Goal: Information Seeking & Learning: Learn about a topic

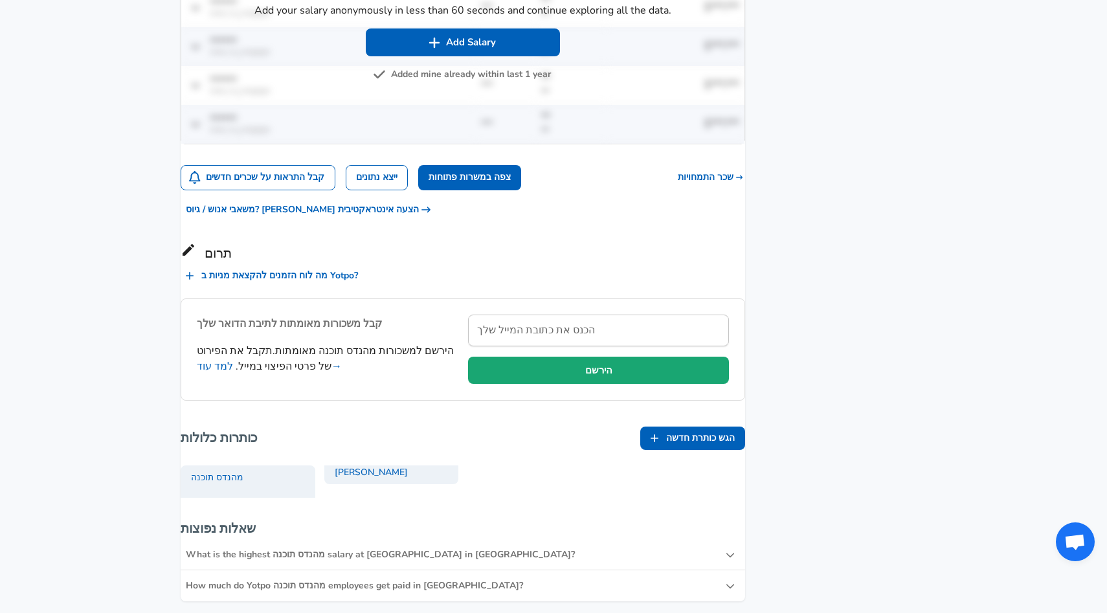
scroll to position [929, 0]
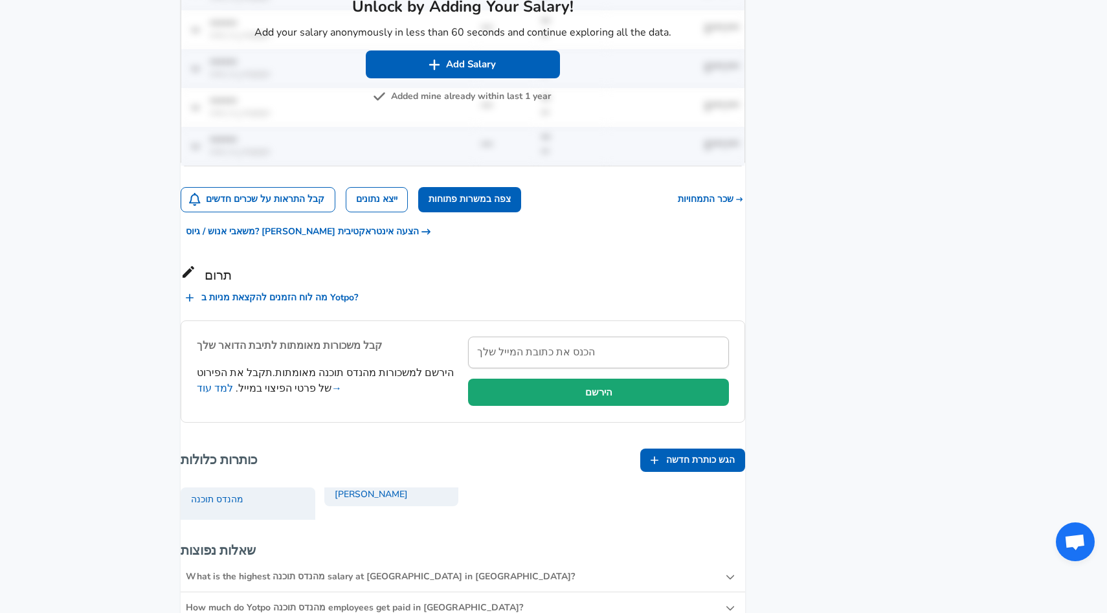
click at [430, 105] on button "Added mine already within last 1 year" at bounding box center [462, 97] width 175 height 16
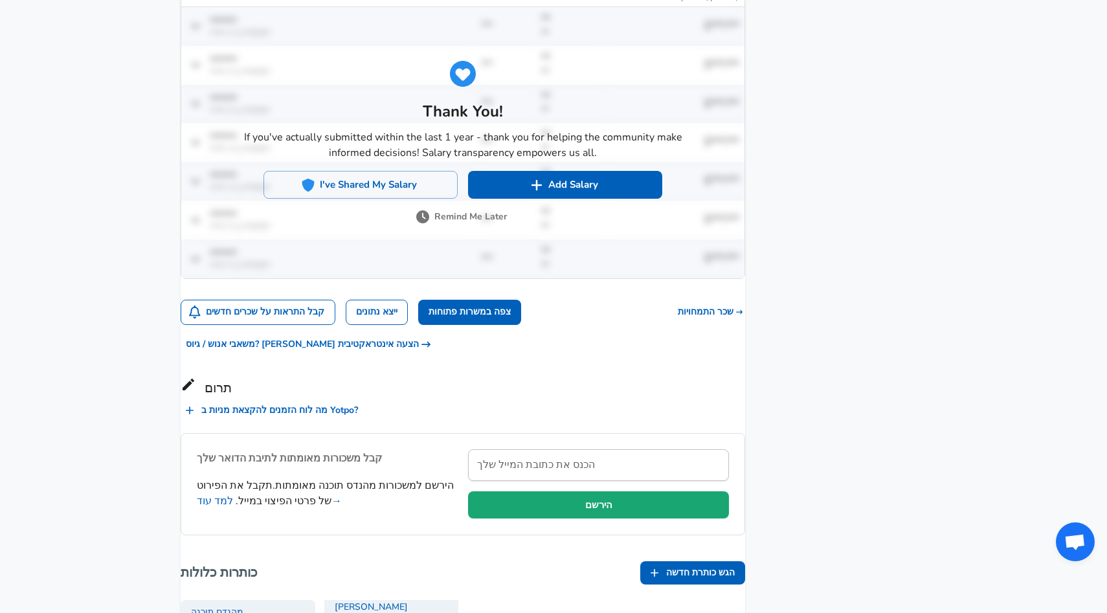
scroll to position [818, 0]
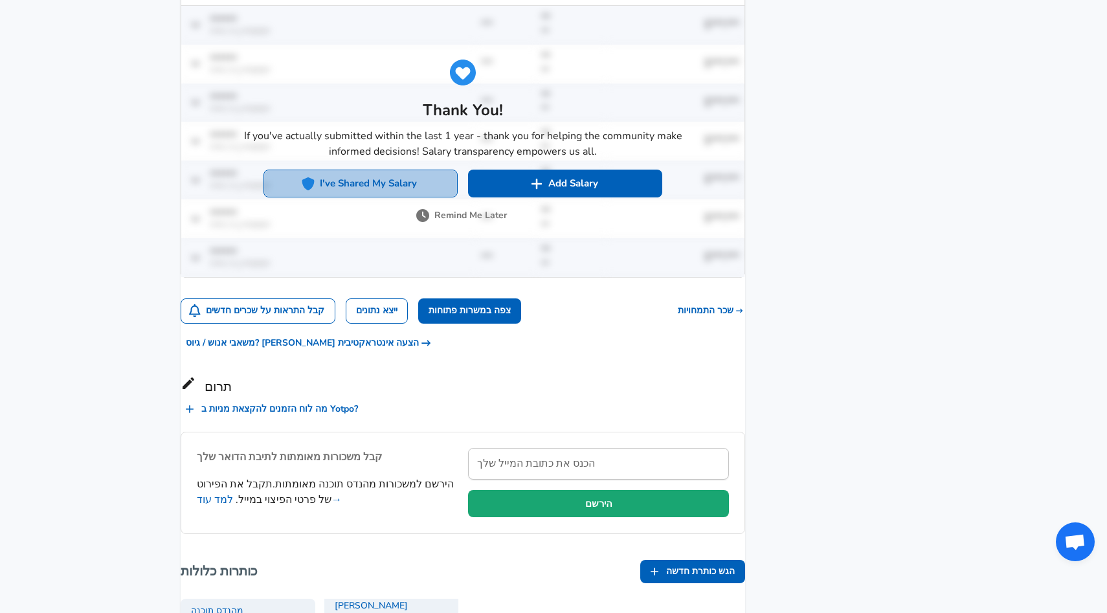
click at [364, 197] on button "I've Shared My Salary" at bounding box center [360, 183] width 194 height 27
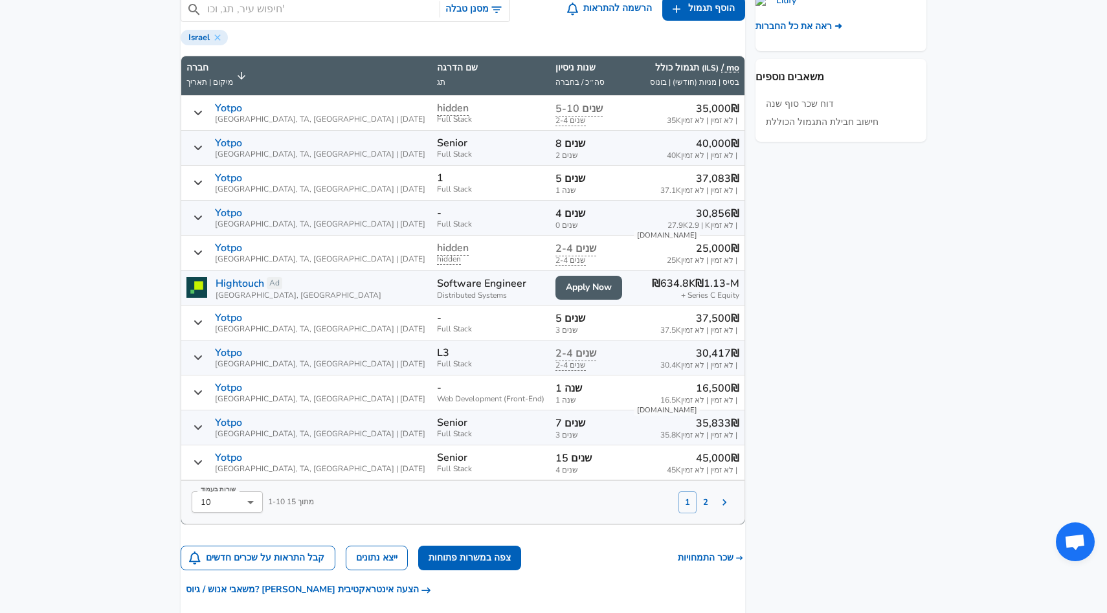
scroll to position [576, 0]
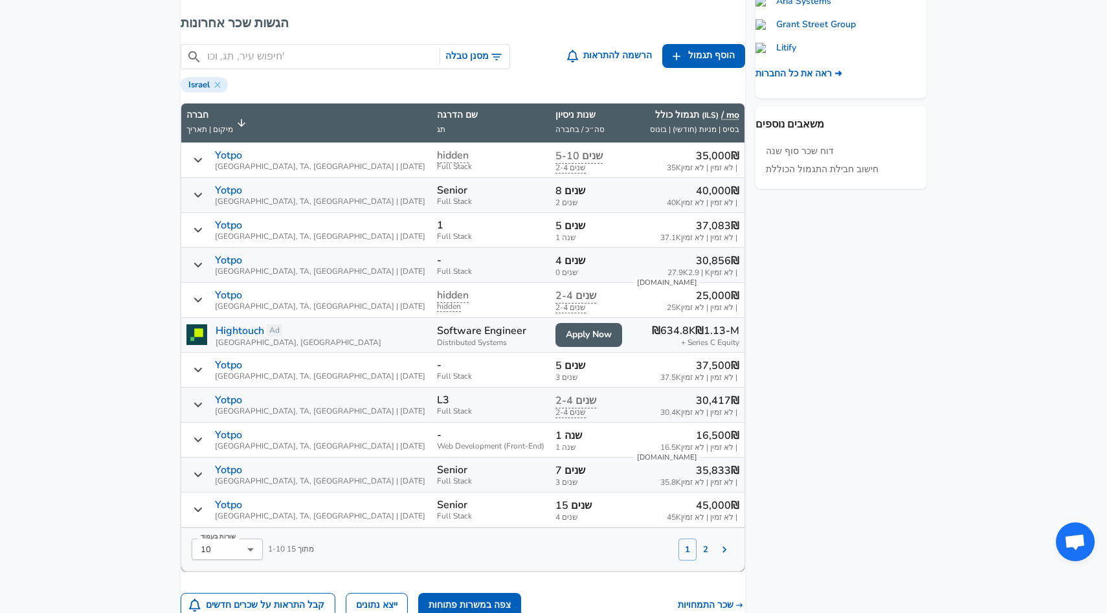
click at [716, 555] on button "דיווחי שכר" at bounding box center [724, 549] width 19 height 18
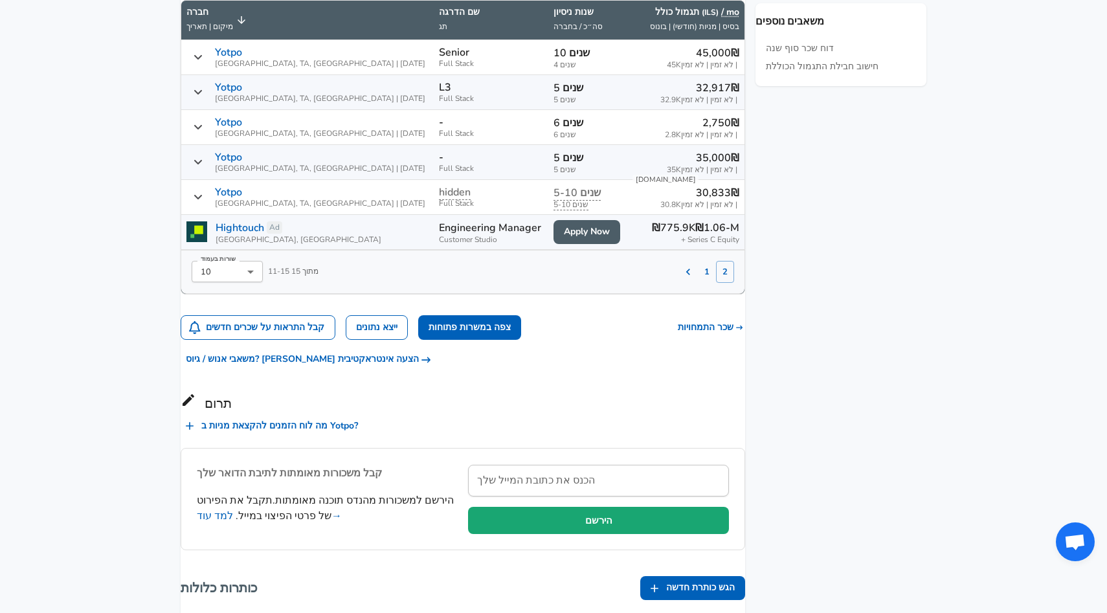
scroll to position [634, 0]
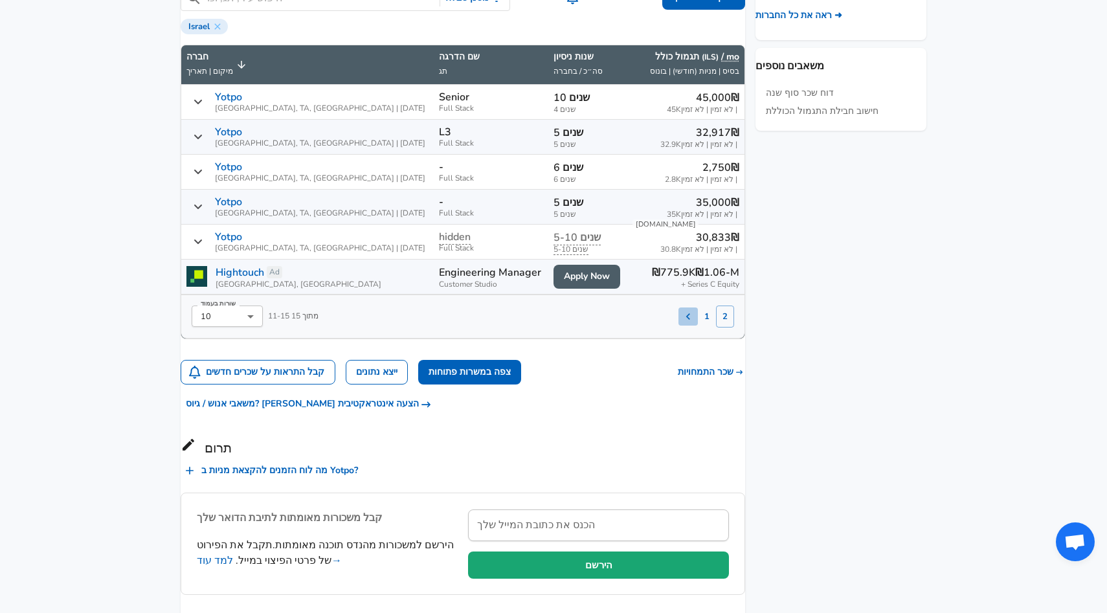
click at [686, 320] on icon "דיווחי שכר" at bounding box center [688, 316] width 4 height 6
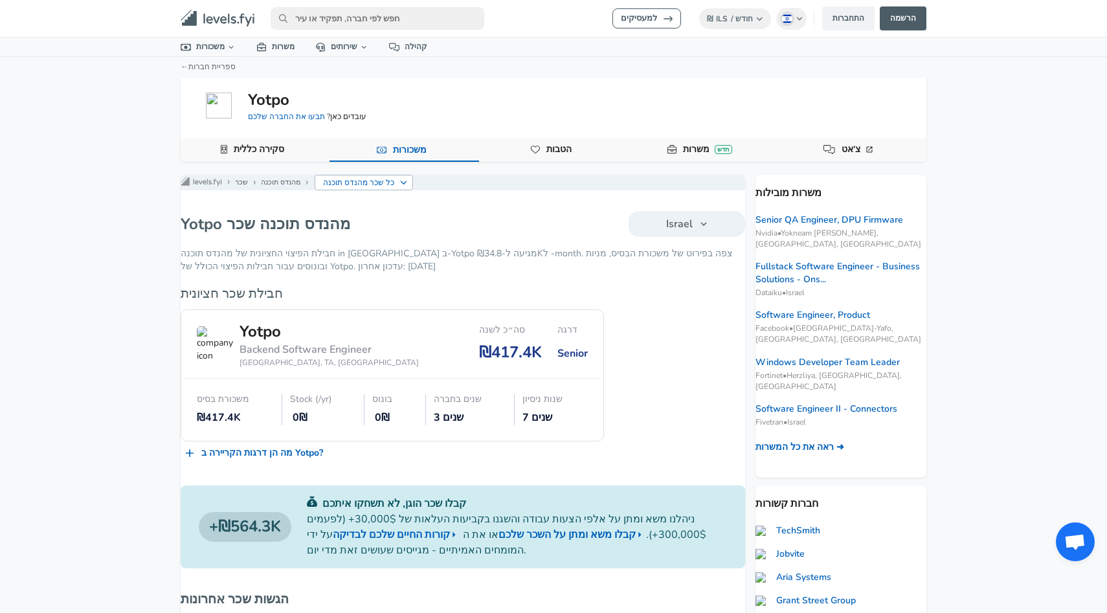
click at [381, 184] on p "כל שכר מהנדס תוכנה" at bounding box center [359, 183] width 72 height 12
click at [381, 184] on p "כל שכר מהנדס תוכנה" at bounding box center [407, 183] width 168 height 12
click at [300, 183] on link "מהנדס תוכנה" at bounding box center [280, 182] width 39 height 10
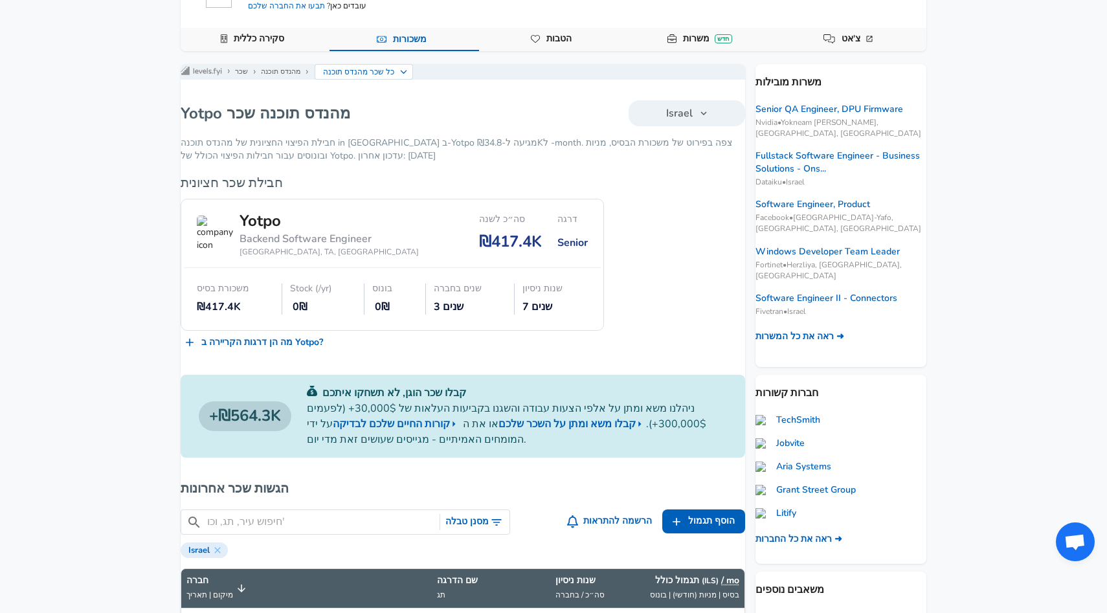
scroll to position [113, 0]
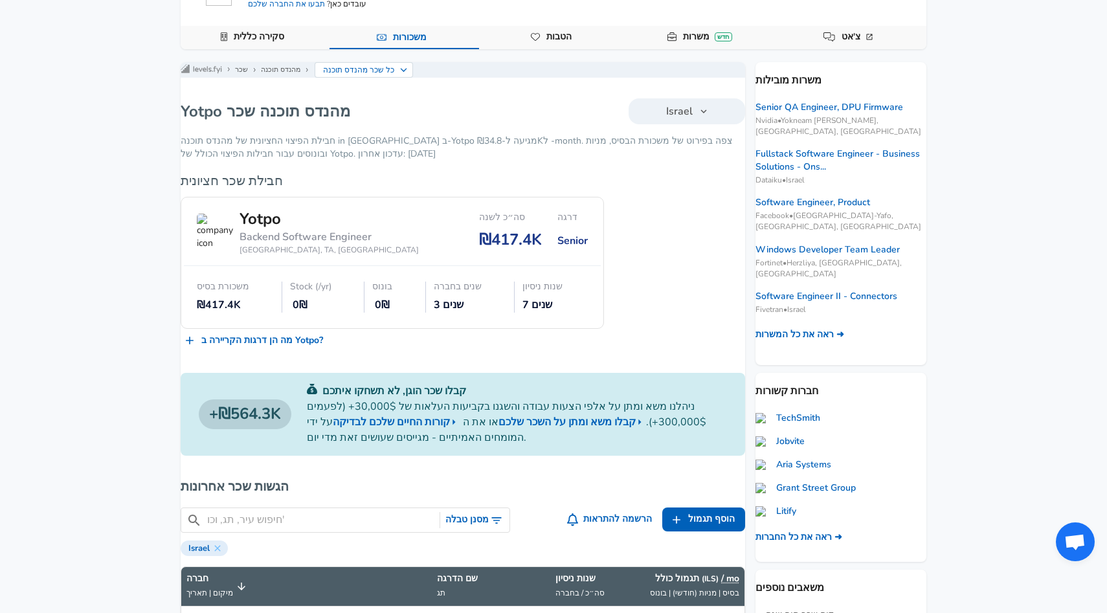
click at [245, 313] on div "₪417.4K‏" at bounding box center [236, 305] width 78 height 15
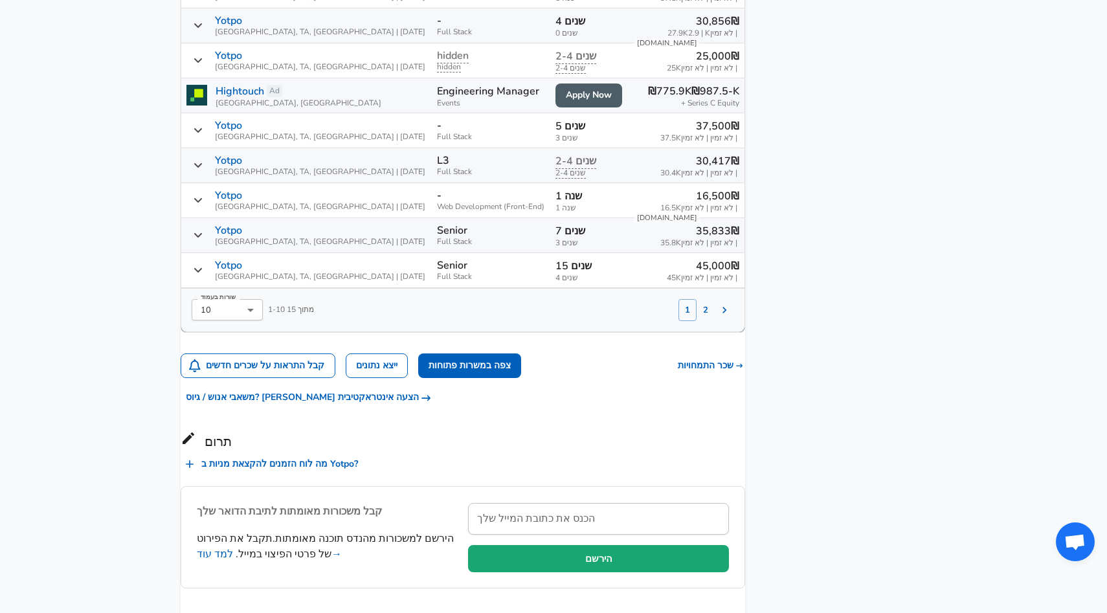
scroll to position [819, 0]
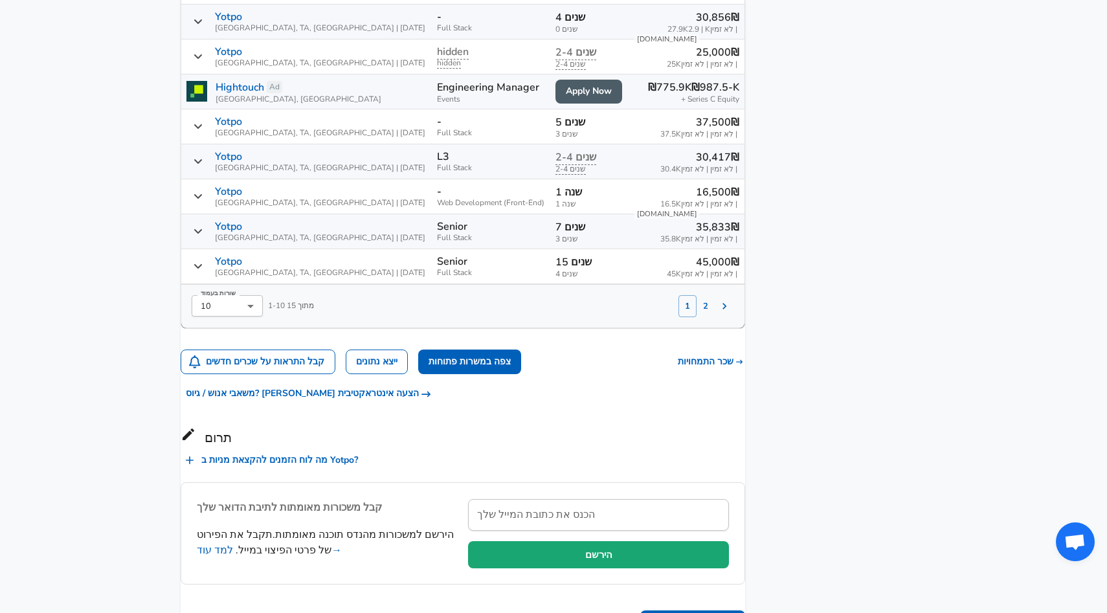
click at [718, 313] on icon "דיווחי שכר" at bounding box center [724, 306] width 13 height 13
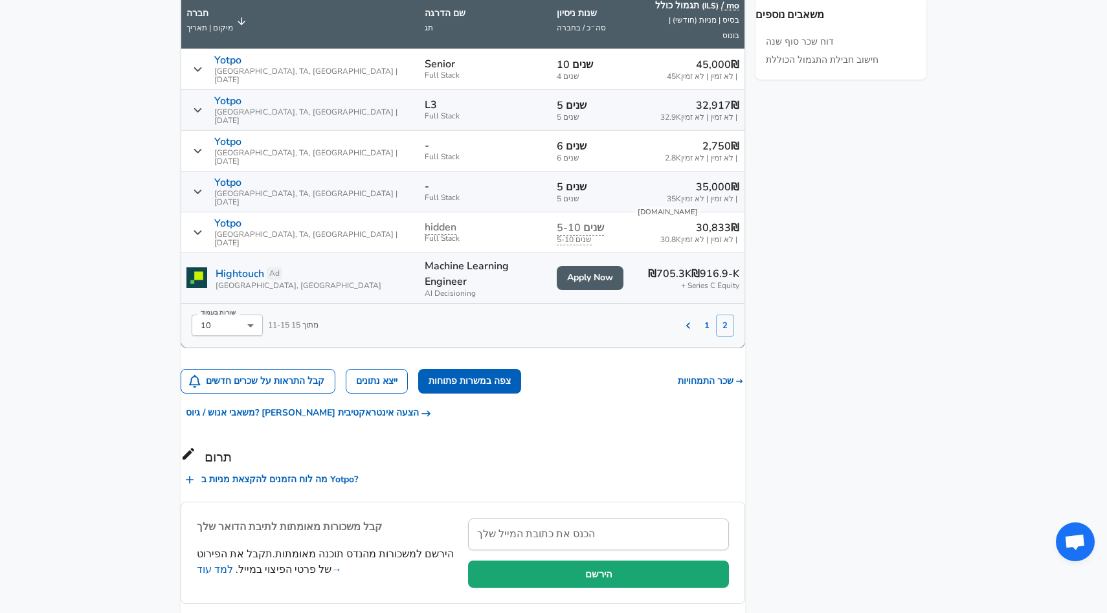
scroll to position [679, 0]
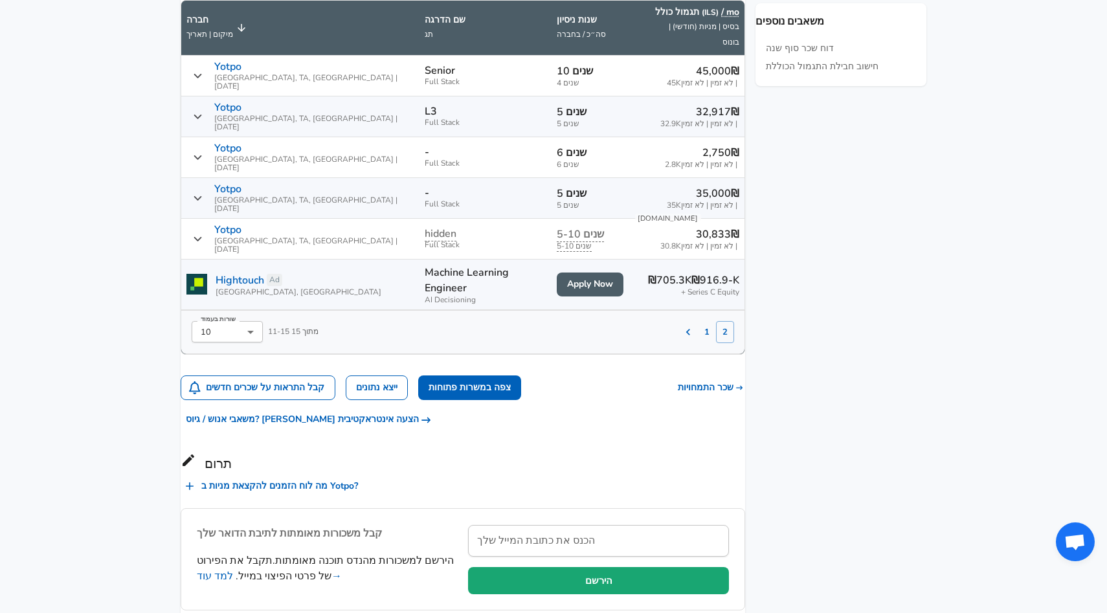
click at [682, 326] on icon "דיווחי שכר" at bounding box center [688, 332] width 13 height 13
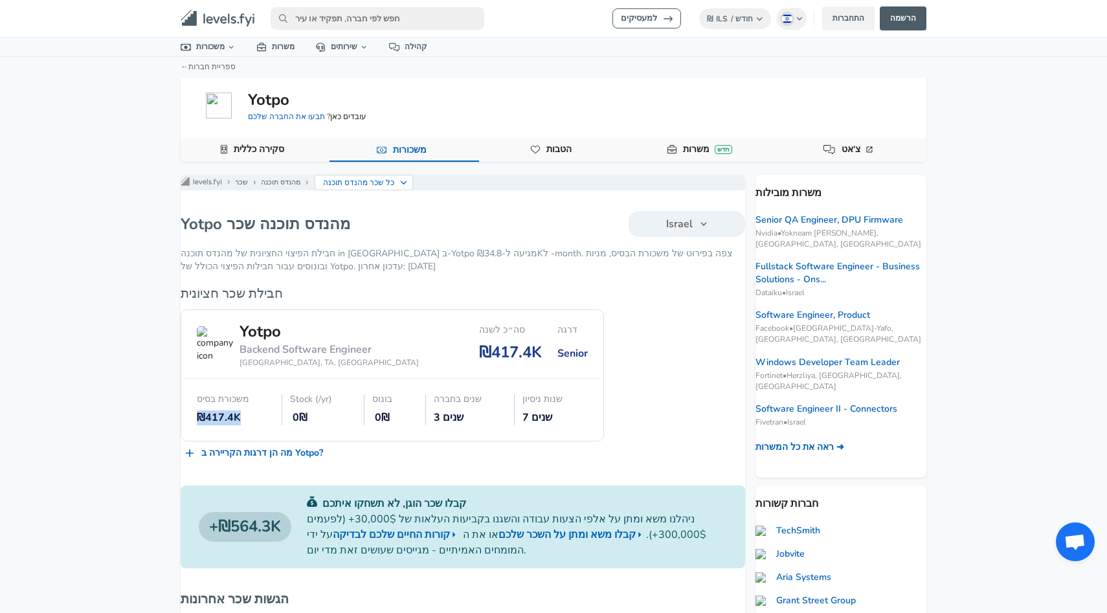
click at [570, 149] on link "הטבות" at bounding box center [559, 150] width 36 height 22
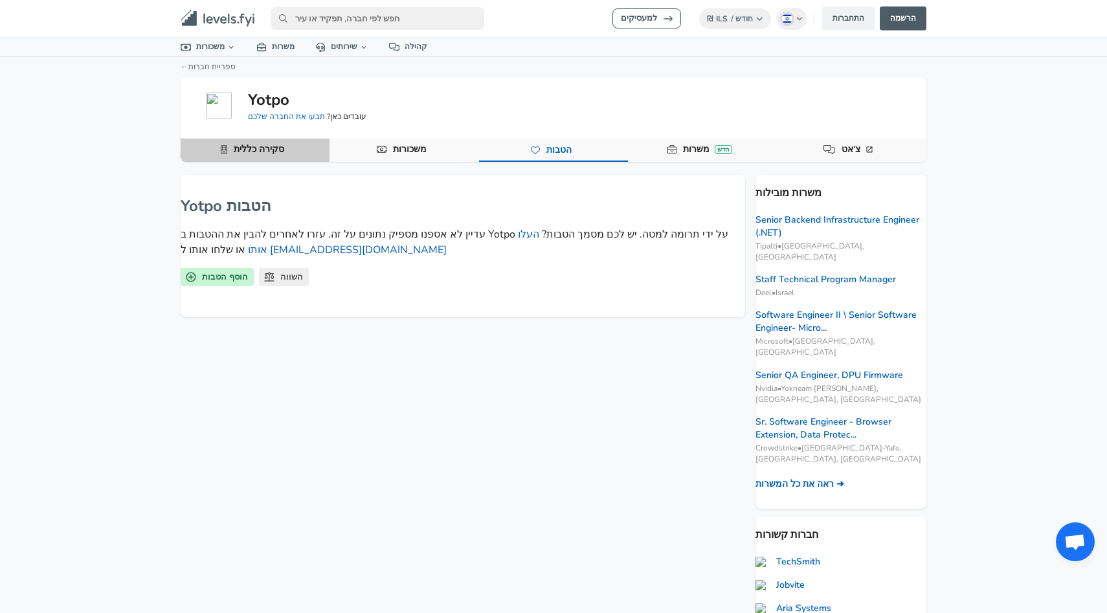
click at [270, 153] on link "סקירה כללית" at bounding box center [258, 150] width 61 height 22
